Goal: Check status: Check status

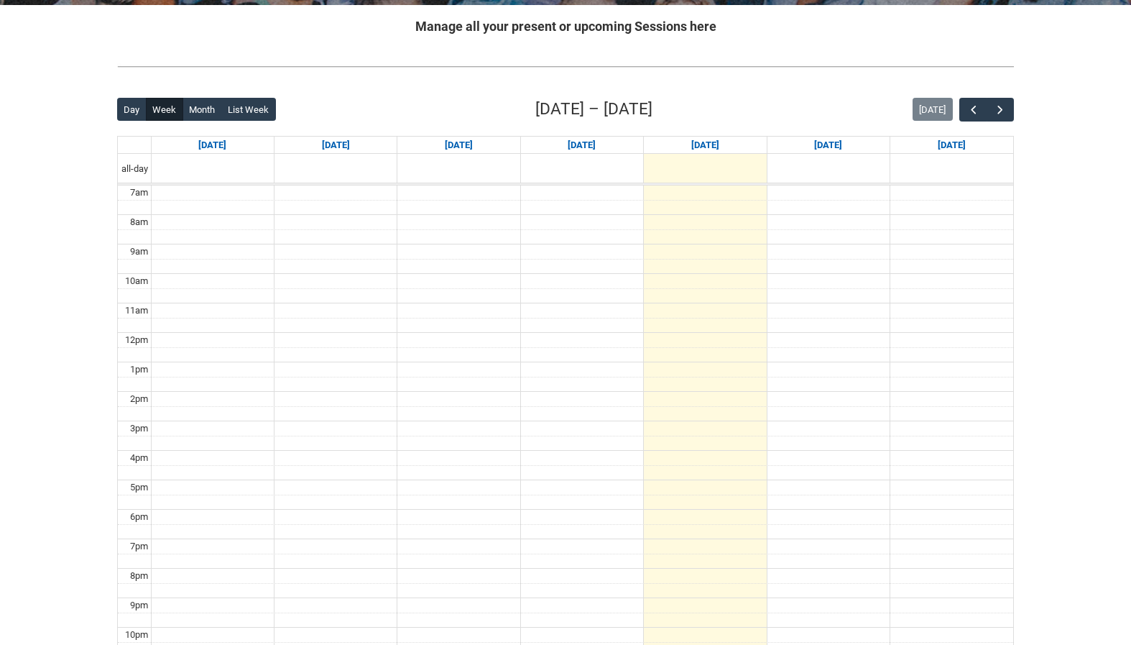
scroll to position [287, 0]
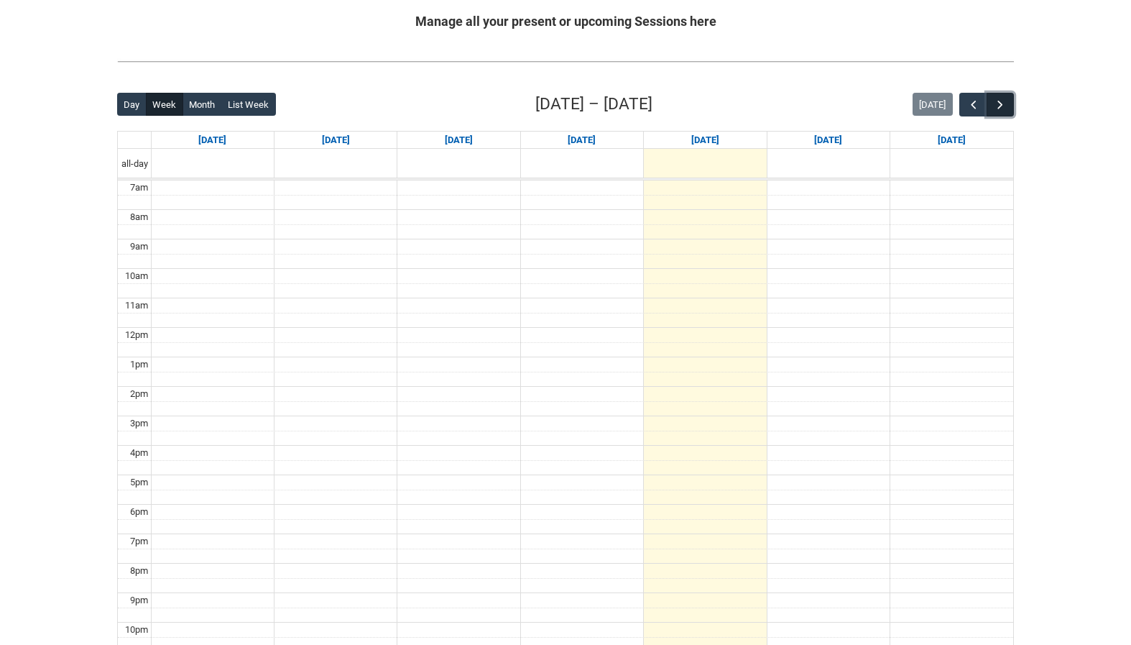
click at [1007, 100] on span "button" at bounding box center [1000, 105] width 14 height 14
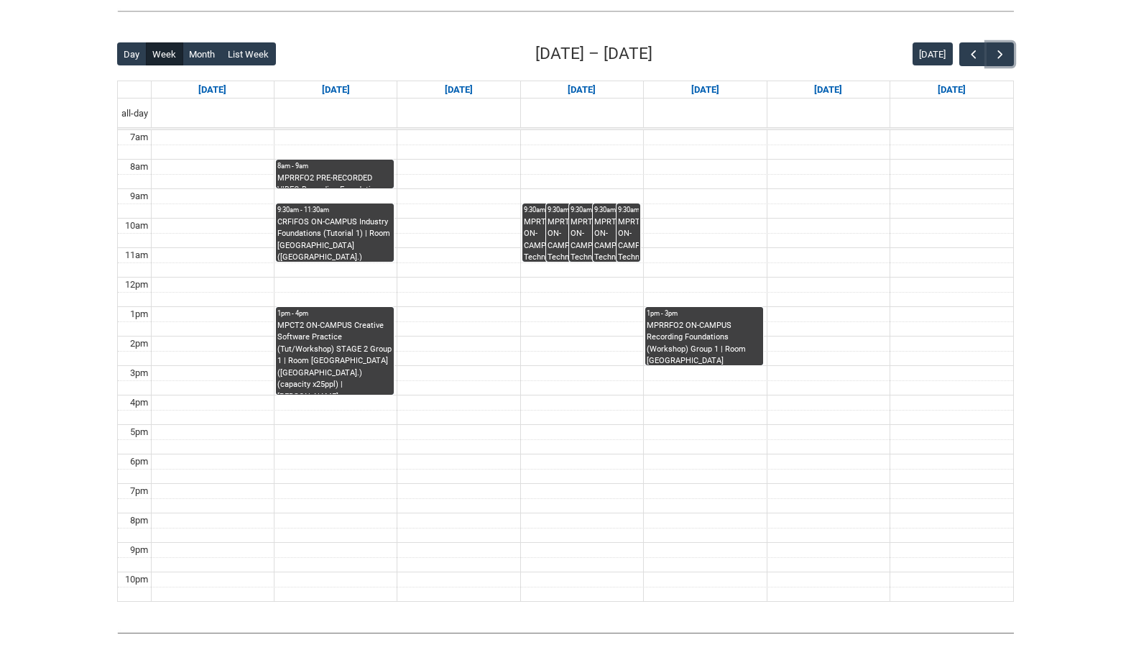
scroll to position [346, 0]
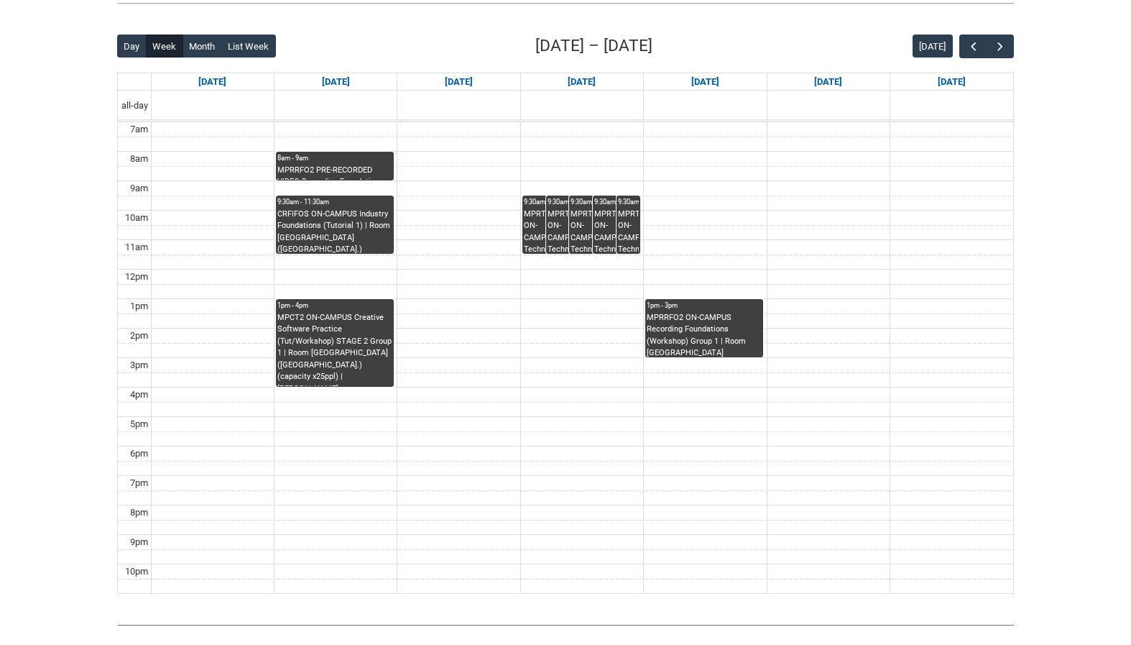
click at [1071, 249] on div "Skip to Main Content Collarts Education Community Home New Enrolment Applicatio…" at bounding box center [565, 189] width 1131 height 1071
click at [534, 233] on div "MPRTPE2 ON-CAMPUS Technology in Performance 1 [DATE] 9:30- | Ensemble Room 3 ([…" at bounding box center [546, 230] width 45 height 45
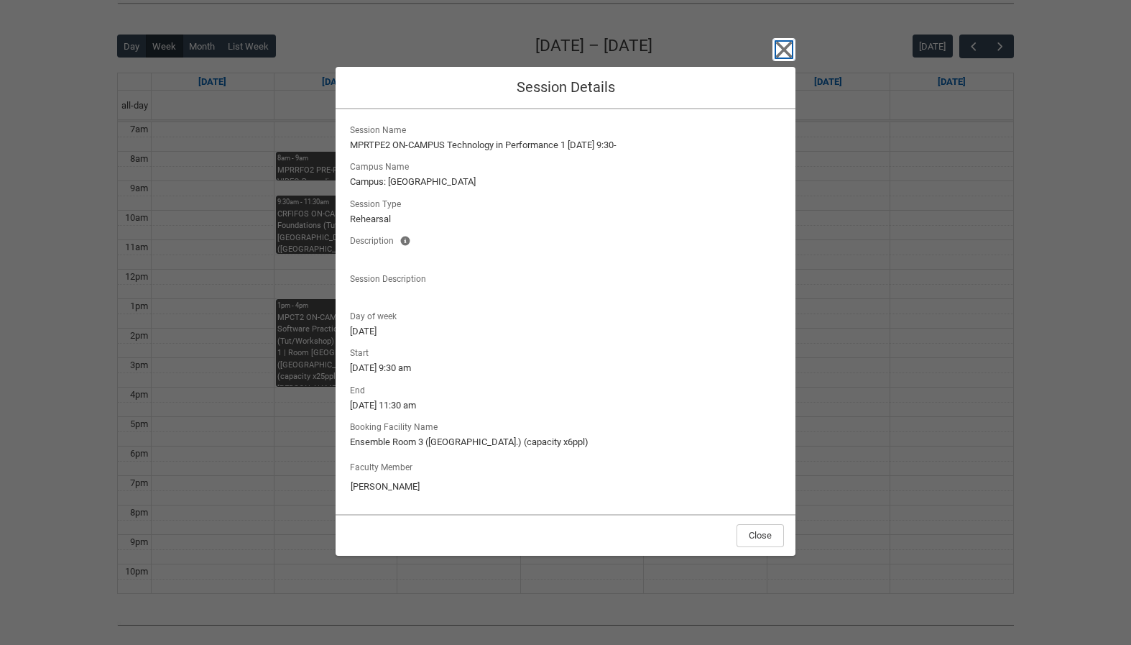
click at [778, 48] on icon "button" at bounding box center [783, 49] width 23 height 23
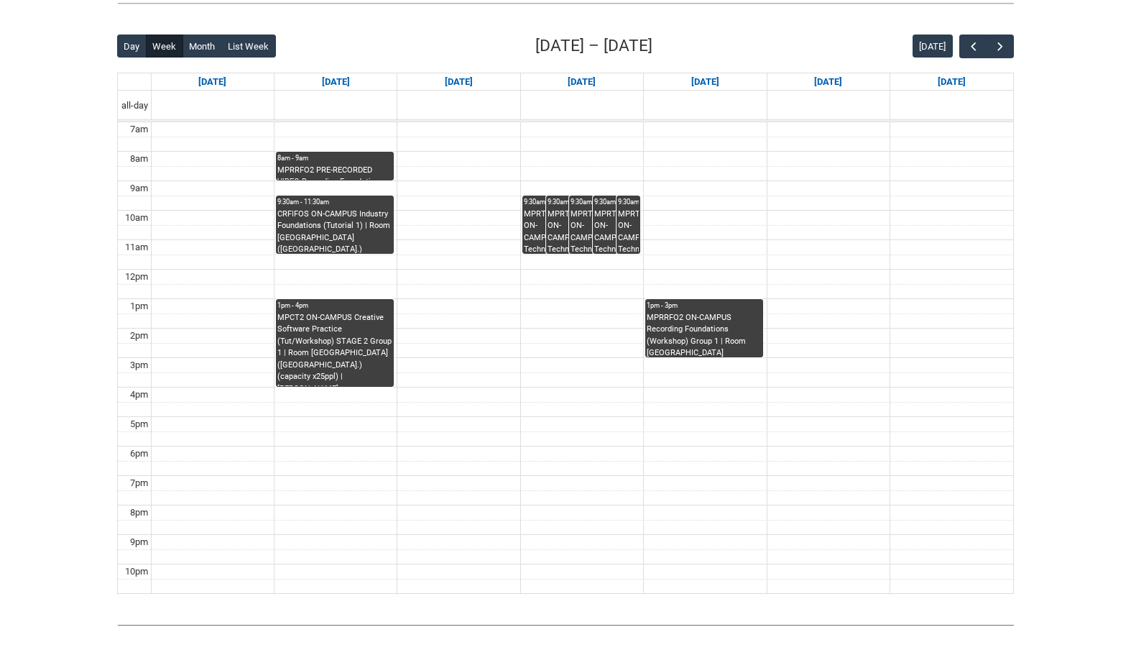
click at [555, 241] on div "MPRTPE2 ON-CAMPUS Technology in Performance 1 [DATE] 9:30- | Ensemble Room 6 ([…" at bounding box center [570, 230] width 45 height 45
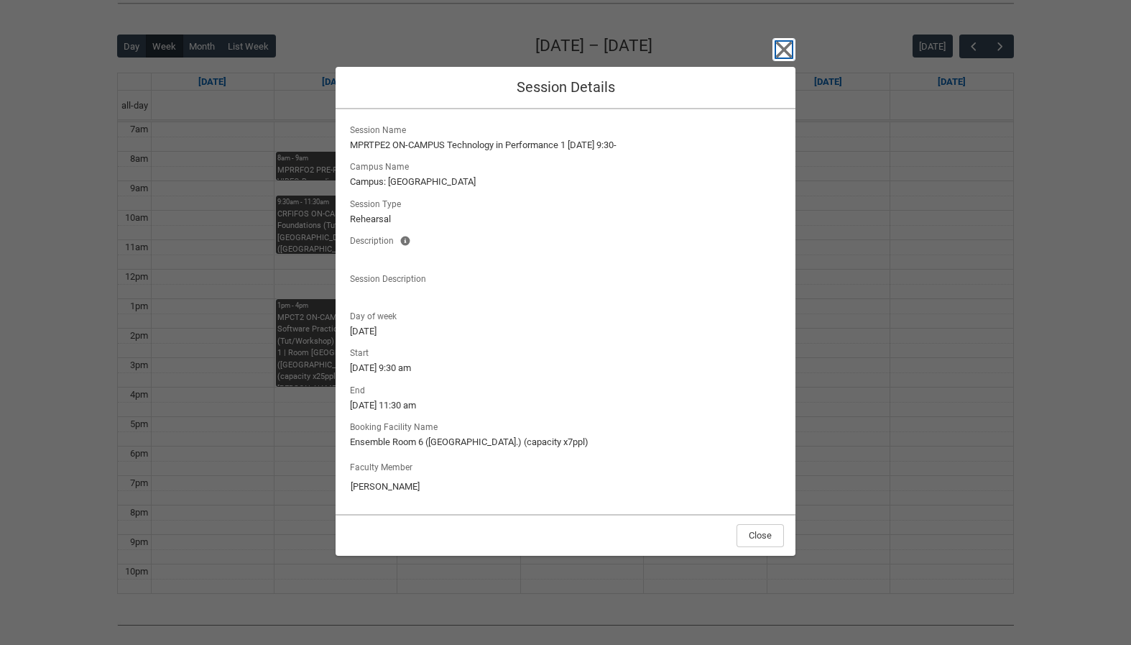
drag, startPoint x: 780, startPoint y: 50, endPoint x: 773, endPoint y: 55, distance: 8.8
click at [780, 50] on icon "button" at bounding box center [784, 49] width 17 height 17
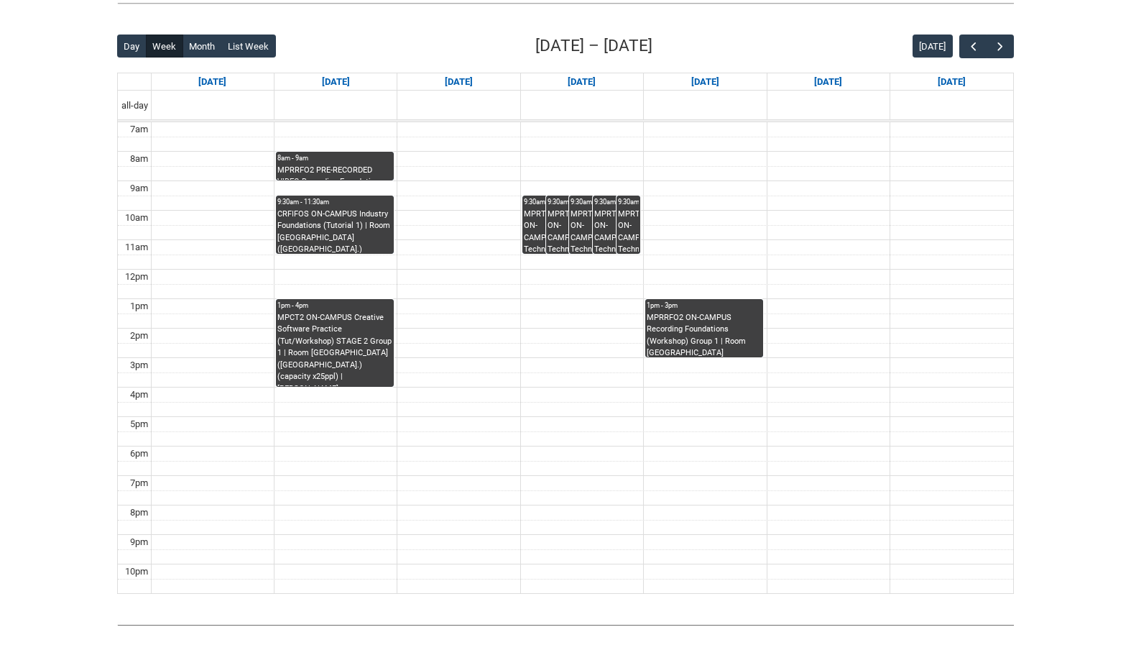
click at [586, 215] on div "MPRTPE2 ON-CAMPUS Technology in Performance 1 [DATE] 9:30- | Front space ([GEOG…" at bounding box center [593, 230] width 45 height 45
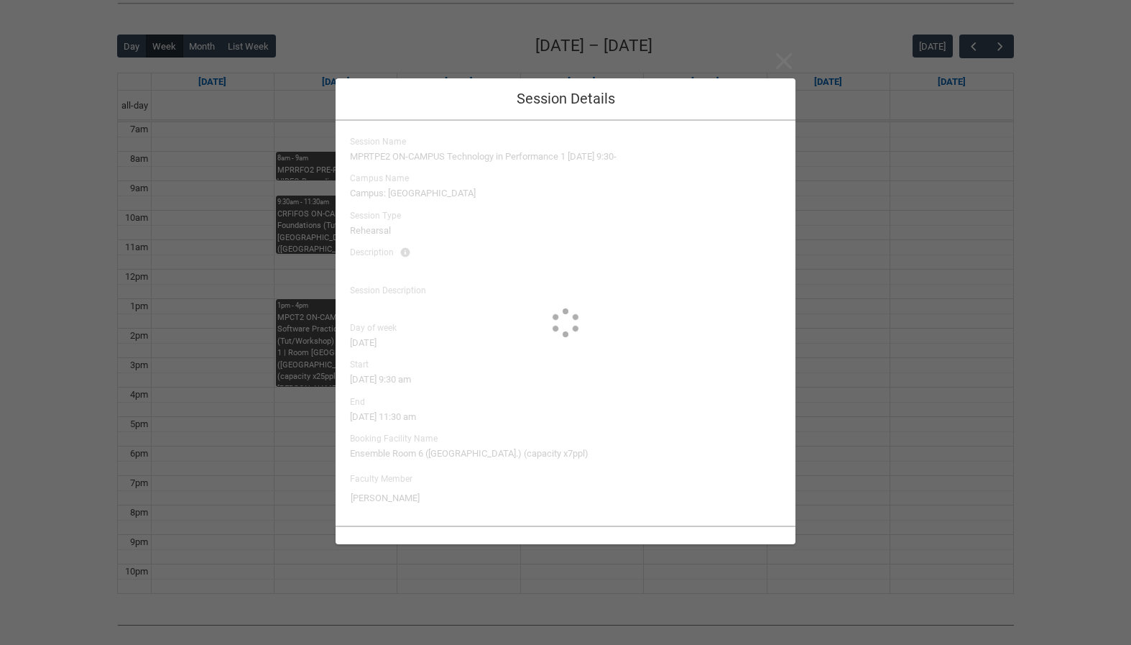
type input "[PERSON_NAME]"
